Goal: Information Seeking & Learning: Learn about a topic

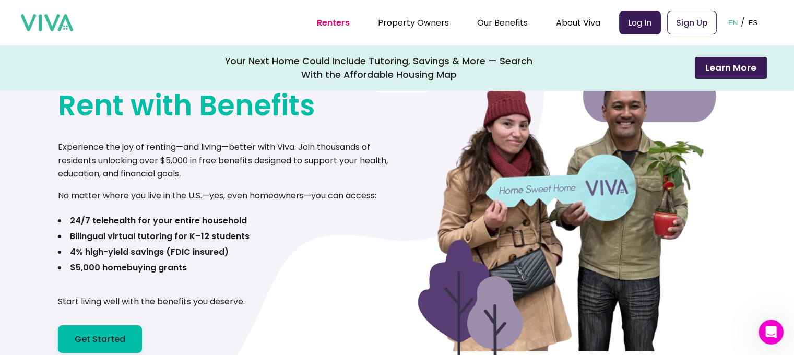
scroll to position [104, 0]
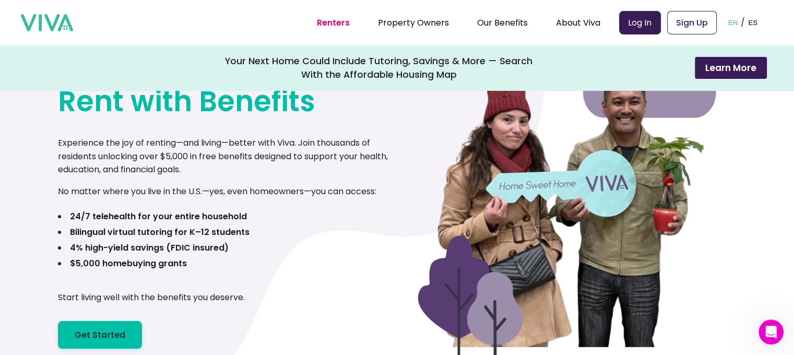
click at [171, 163] on p "Experience the joy of renting—and living—better with Viva. Join thousands of re…" at bounding box center [227, 156] width 339 height 40
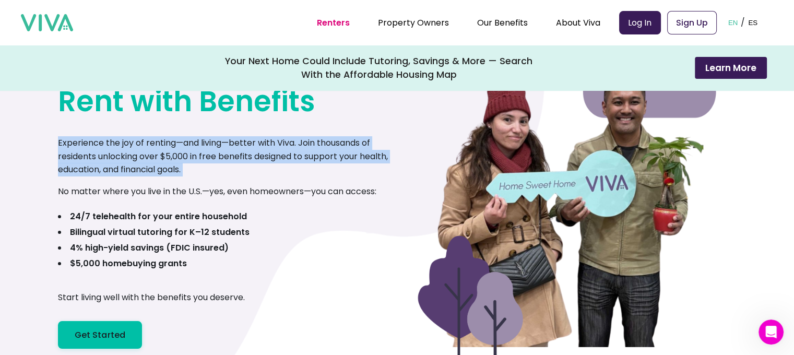
click at [171, 163] on p "Experience the joy of renting—and living—better with Viva. Join thousands of re…" at bounding box center [227, 156] width 339 height 40
click at [275, 169] on p "Experience the joy of renting—and living—better with Viva. Join thousands of re…" at bounding box center [227, 156] width 339 height 40
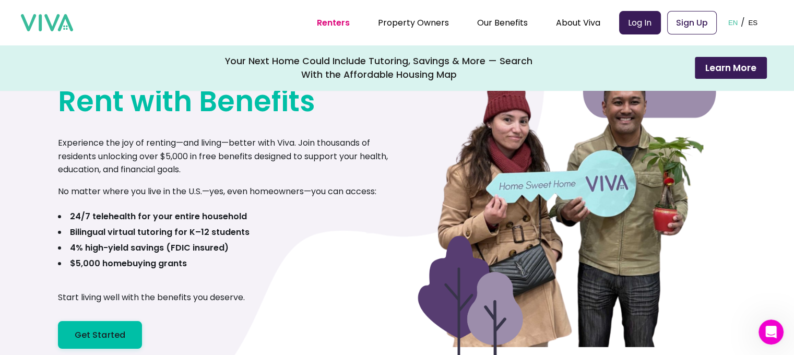
click at [275, 169] on p "Experience the joy of renting—and living—better with Viva. Join thousands of re…" at bounding box center [227, 156] width 339 height 40
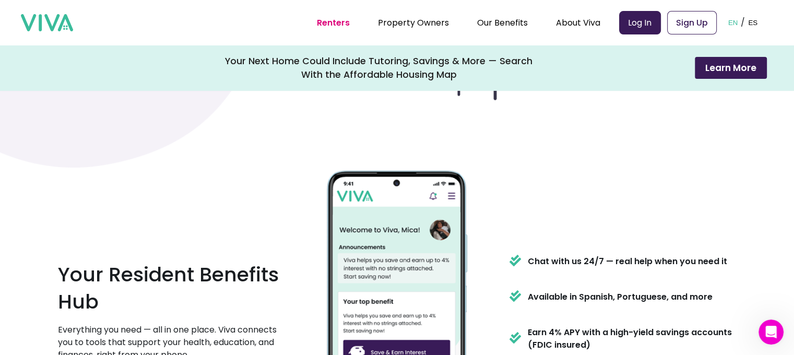
scroll to position [522, 0]
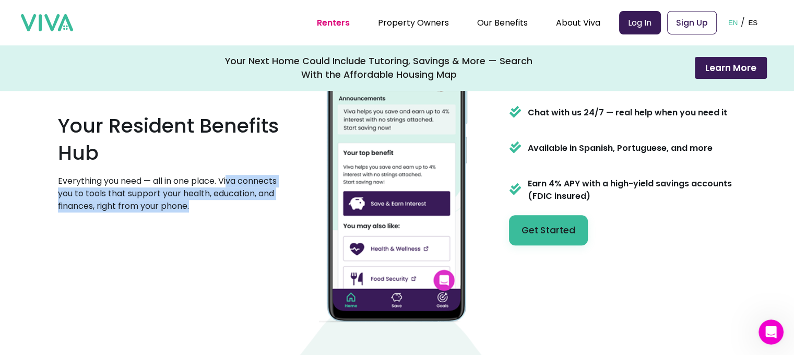
drag, startPoint x: 232, startPoint y: 184, endPoint x: 251, endPoint y: 221, distance: 42.0
click at [267, 217] on div "Your Resident Benefits Hub Everything you need — all in one place. Viva connect…" at bounding box center [171, 166] width 227 height 109
click at [240, 226] on div "Your Resident Benefits Hub Everything you need — all in one place. Viva connect…" at bounding box center [397, 171] width 678 height 308
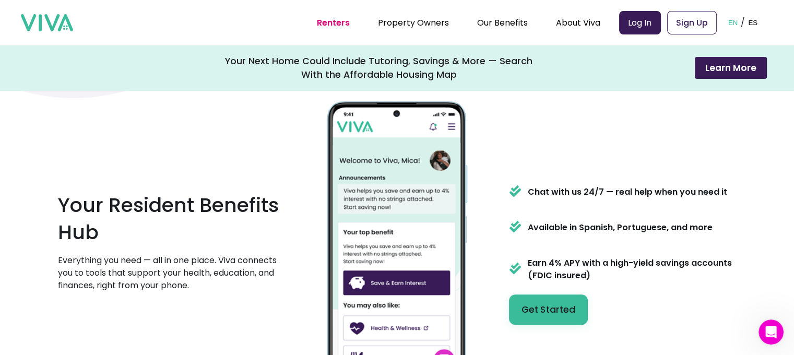
scroll to position [417, 0]
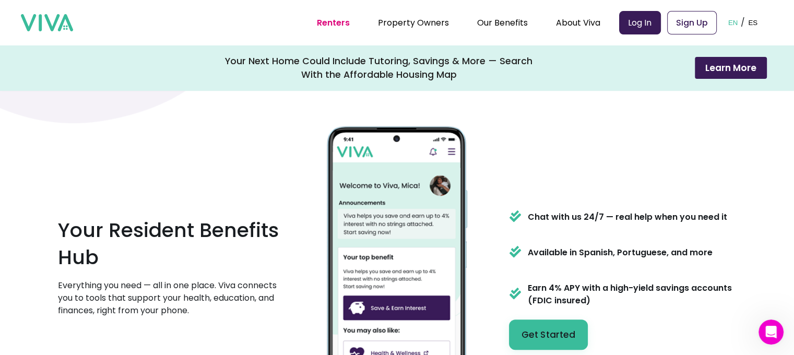
click at [585, 209] on div "Chat with us 24/7 — real help when you need it" at bounding box center [618, 215] width 218 height 31
click at [602, 221] on p "Chat with us 24/7 — real help when you need it" at bounding box center [627, 217] width 199 height 13
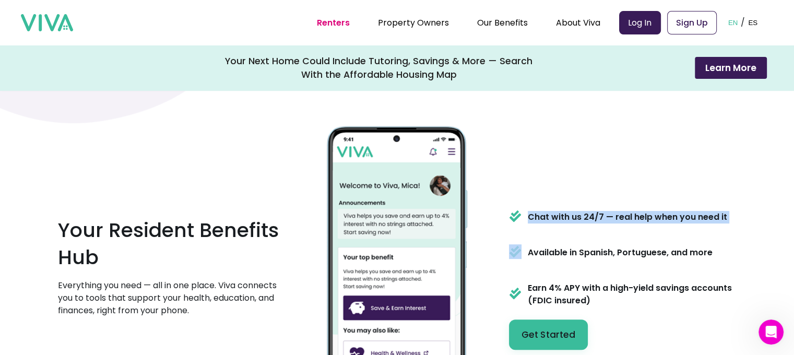
click at [602, 221] on p "Chat with us 24/7 — real help when you need it" at bounding box center [627, 217] width 199 height 13
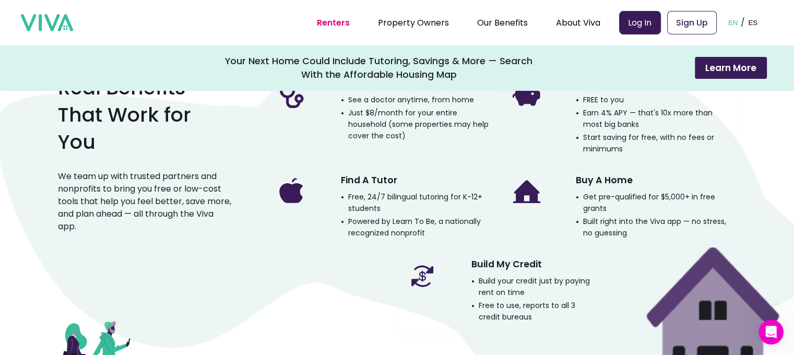
scroll to position [835, 0]
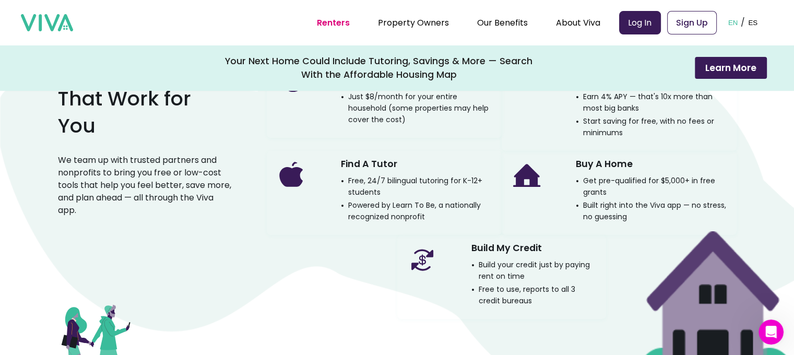
click at [519, 269] on p "Build your credit just by paying rent on time" at bounding box center [534, 270] width 126 height 23
click at [528, 286] on p "Free to use, reports to all 3 credit bureaus" at bounding box center [534, 294] width 126 height 23
drag, startPoint x: 534, startPoint y: 292, endPoint x: 526, endPoint y: 290, distance: 8.0
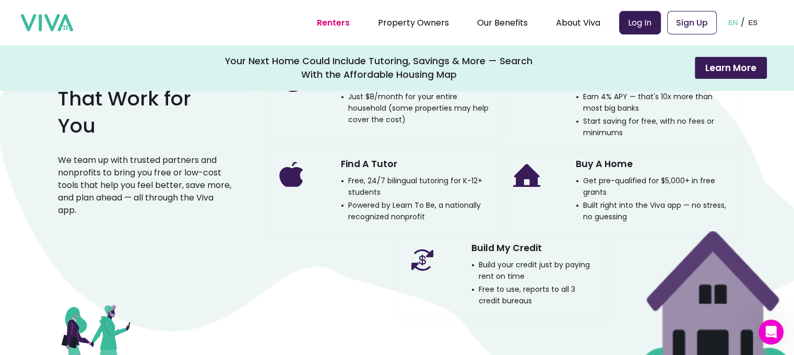
click at [528, 291] on p "Free to use, reports to all 3 credit bureaus" at bounding box center [534, 294] width 126 height 23
click at [528, 297] on p "Free to use, reports to all 3 credit bureaus" at bounding box center [534, 294] width 126 height 23
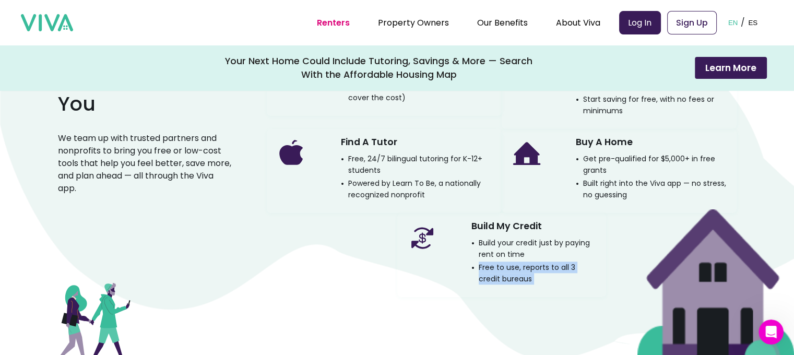
scroll to position [783, 0]
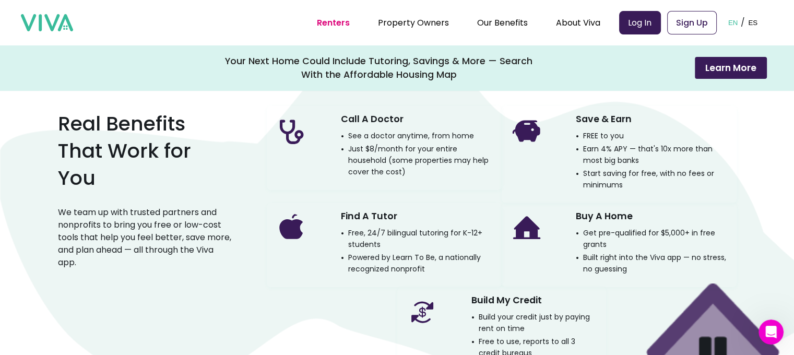
click at [368, 241] on p "Free, 24/7 bilingual tutoring for K-12+ students" at bounding box center [417, 238] width 152 height 23
click at [383, 275] on div "Find A Tutor Free, 24/7 bilingual tutoring for K-12+ students Powered by Learn …" at bounding box center [384, 245] width 235 height 84
drag, startPoint x: 394, startPoint y: 256, endPoint x: 437, endPoint y: 254, distance: 43.3
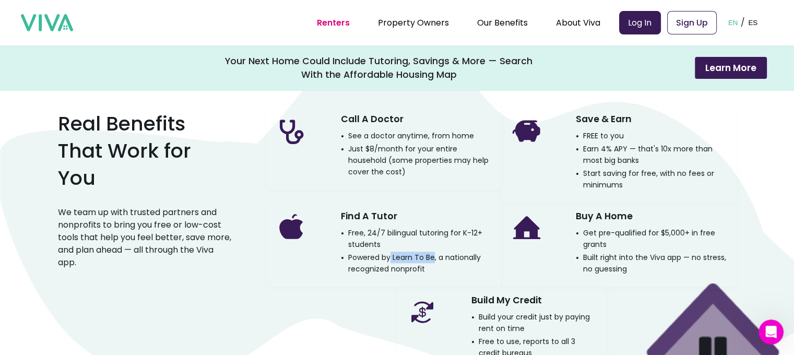
click at [437, 254] on p "Powered by Learn To Be, a nationally recognized nonprofit" at bounding box center [417, 262] width 152 height 23
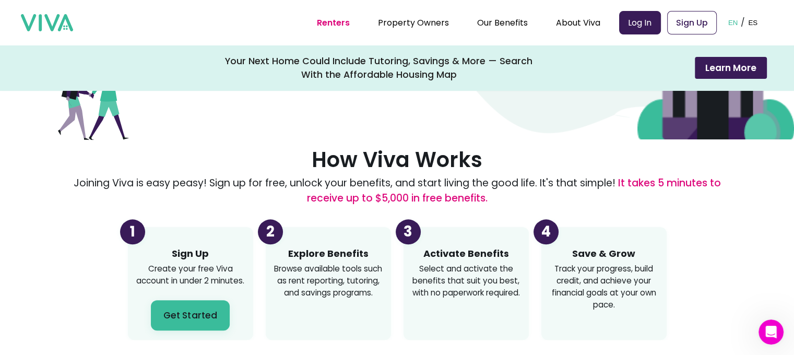
scroll to position [1148, 0]
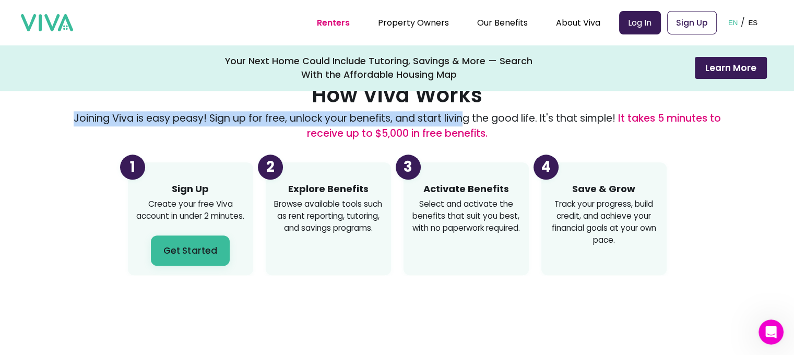
drag, startPoint x: 79, startPoint y: 118, endPoint x: 464, endPoint y: 125, distance: 384.6
click at [464, 125] on p "Joining Viva is easy peasy! Sign up for free, unlock your benefits, and start l…" at bounding box center [397, 126] width 678 height 30
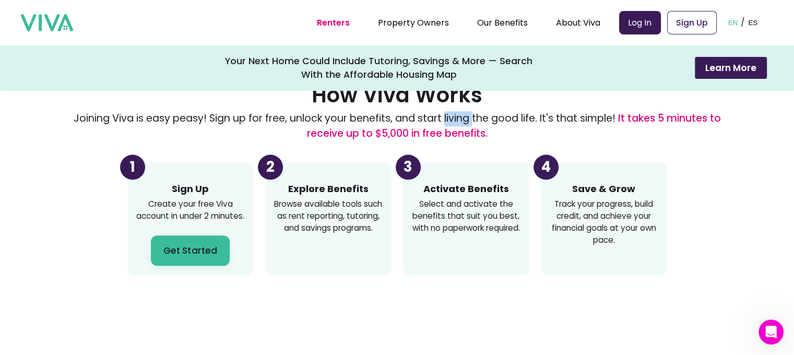
click at [464, 125] on p "Joining Viva is easy peasy! Sign up for free, unlock your benefits, and start l…" at bounding box center [397, 126] width 678 height 30
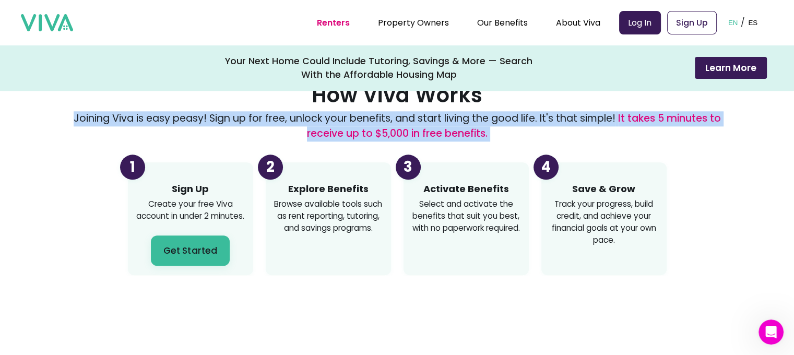
click at [464, 125] on p "Joining Viva is easy peasy! Sign up for free, unlock your benefits, and start l…" at bounding box center [397, 126] width 678 height 30
click at [391, 128] on span "It takes 5 minutes to receive up to $5,000 in free benefits." at bounding box center [514, 125] width 414 height 29
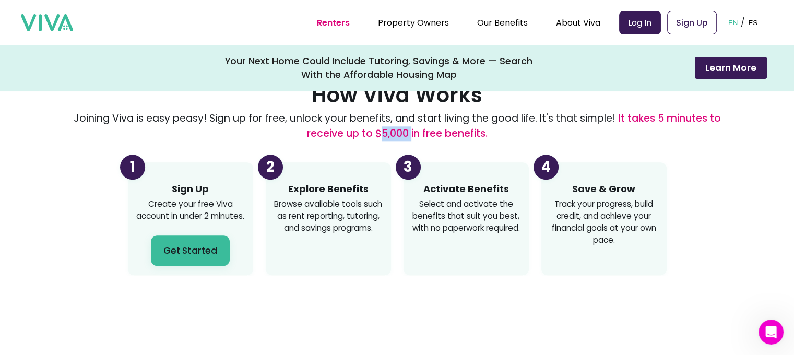
click at [391, 128] on span "It takes 5 minutes to receive up to $5,000 in free benefits." at bounding box center [514, 125] width 414 height 29
click at [390, 128] on span "It takes 5 minutes to receive up to $5,000 in free benefits." at bounding box center [514, 125] width 414 height 29
click at [582, 133] on p "Joining Viva is easy peasy! Sign up for free, unlock your benefits, and start l…" at bounding box center [397, 126] width 678 height 30
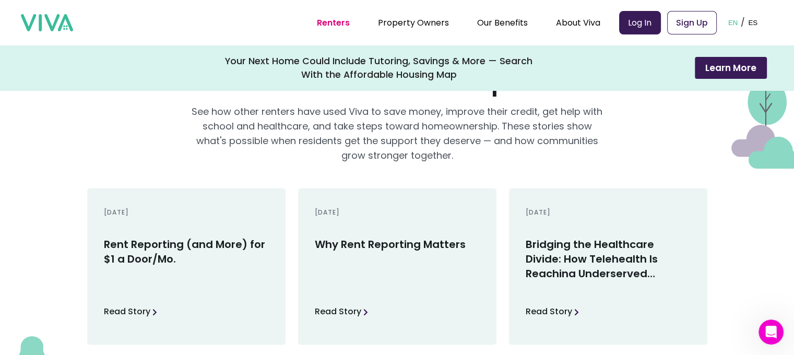
scroll to position [1409, 0]
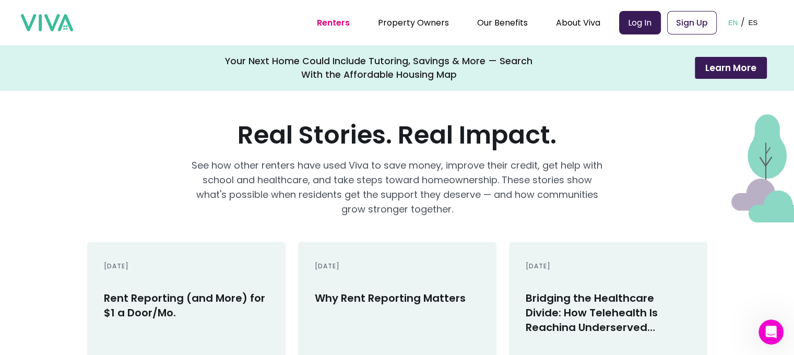
click at [281, 181] on p "See how other renters have used Viva to save money, improve their credit, get h…" at bounding box center [396, 187] width 417 height 58
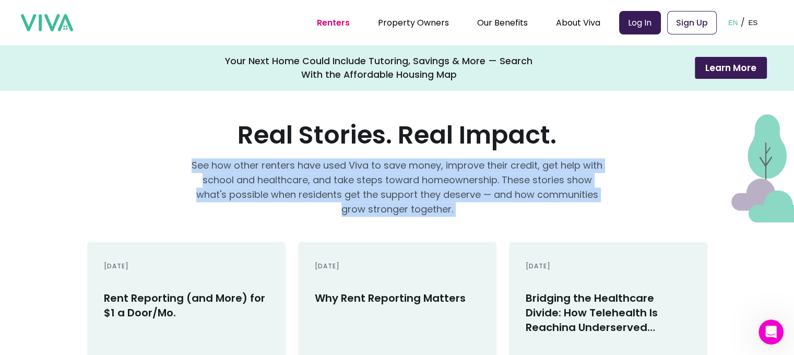
click at [281, 181] on p "See how other renters have used Viva to save money, improve their credit, get h…" at bounding box center [396, 187] width 417 height 58
click at [509, 207] on p "See how other renters have used Viva to save money, improve their credit, get h…" at bounding box center [396, 187] width 417 height 58
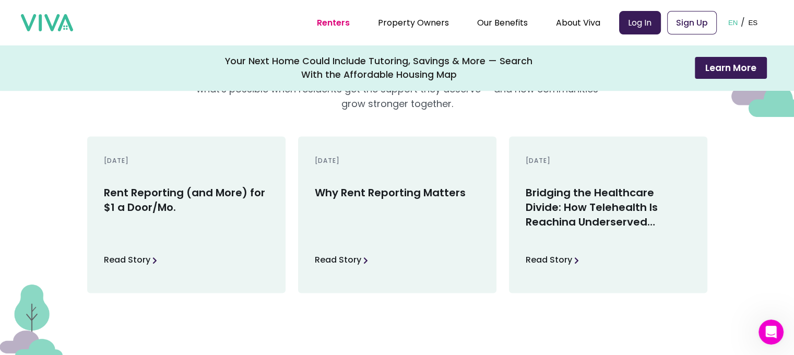
scroll to position [1513, 0]
click at [400, 21] on link "Property Owners" at bounding box center [413, 23] width 71 height 12
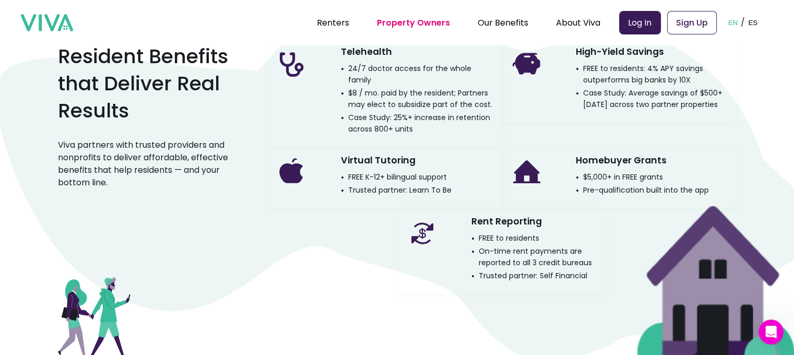
scroll to position [1617, 0]
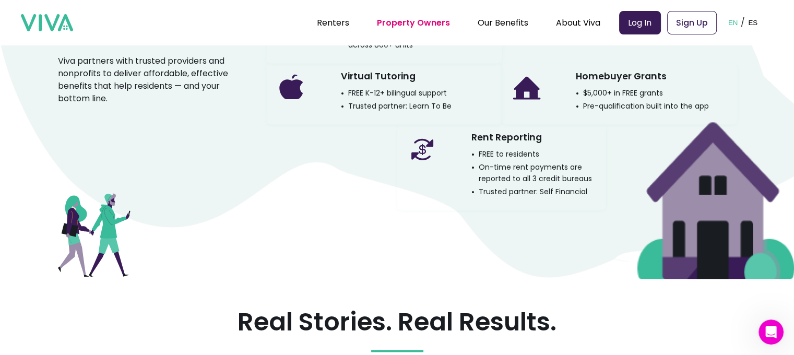
click at [423, 100] on p "Trusted partner: Learn To Be" at bounding box center [396, 105] width 111 height 11
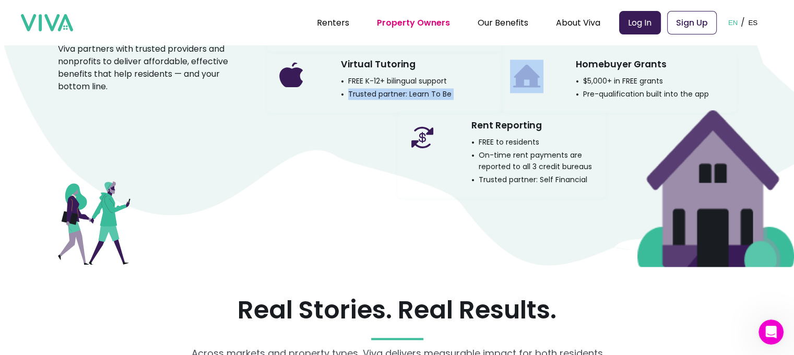
scroll to position [1513, 0]
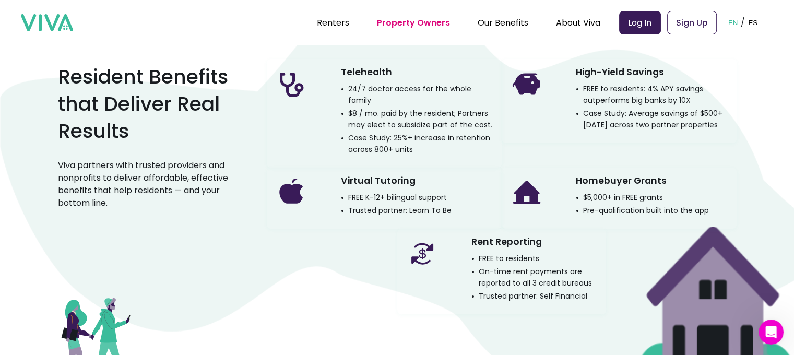
click at [428, 115] on p "$8 / mo. paid by the resident; Partners may elect to subsidize part of the cost." at bounding box center [417, 118] width 152 height 23
click at [430, 138] on p "Case Study: 25%+ increase in retention across 800+ units" at bounding box center [417, 143] width 152 height 23
